Goal: Find specific page/section: Find specific page/section

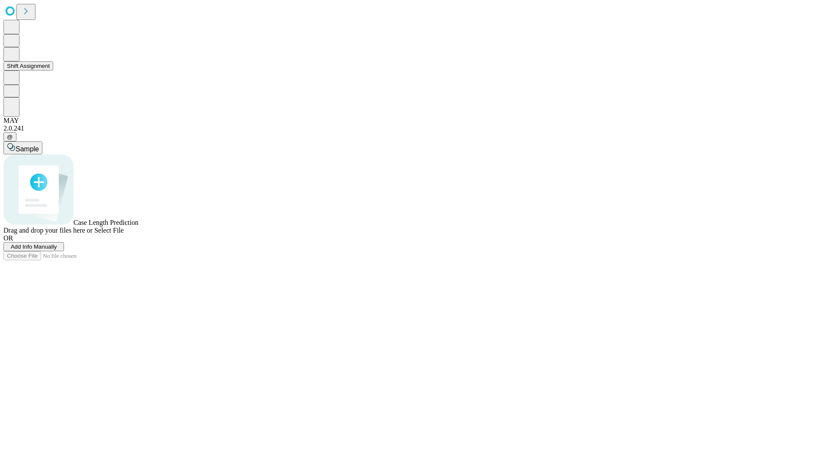
click at [53, 70] on button "Shift Assignment" at bounding box center [28, 65] width 50 height 9
